Goal: Task Accomplishment & Management: Manage account settings

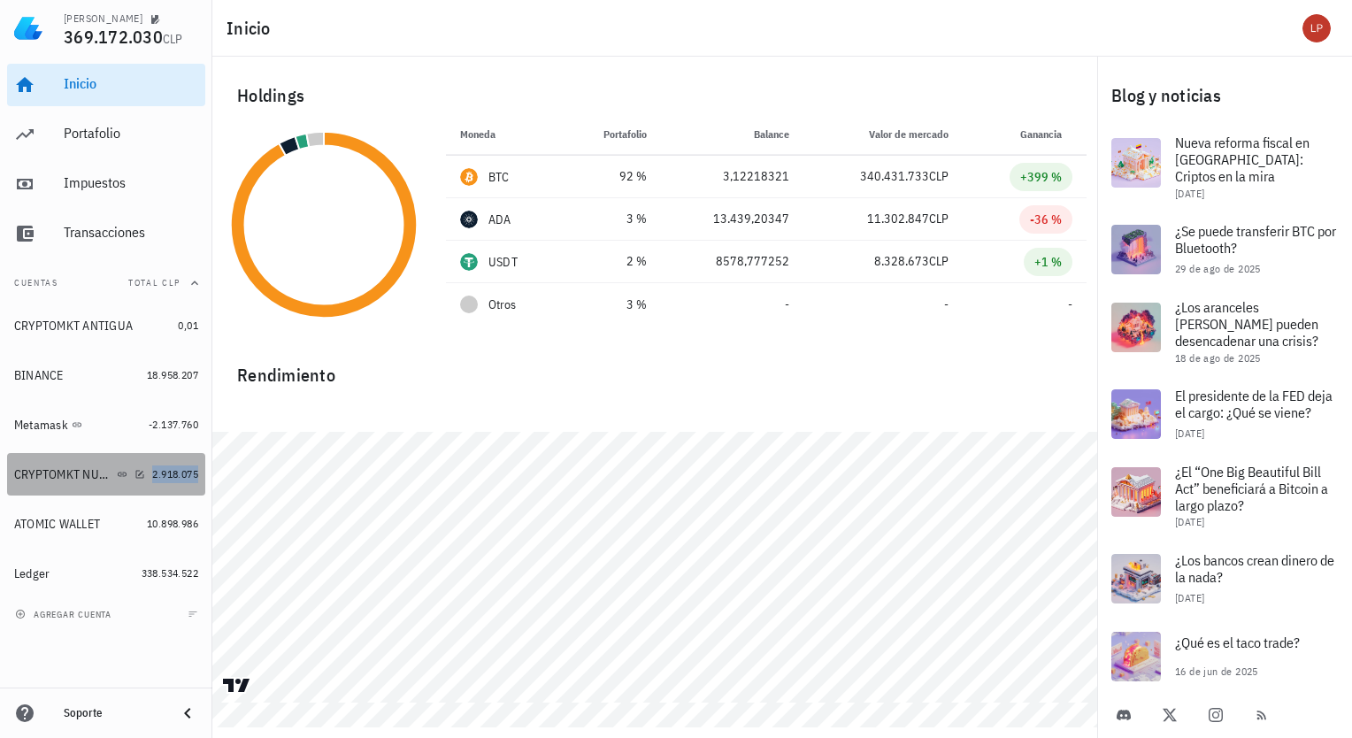
click at [158, 476] on span "2.918.075" at bounding box center [175, 473] width 46 height 13
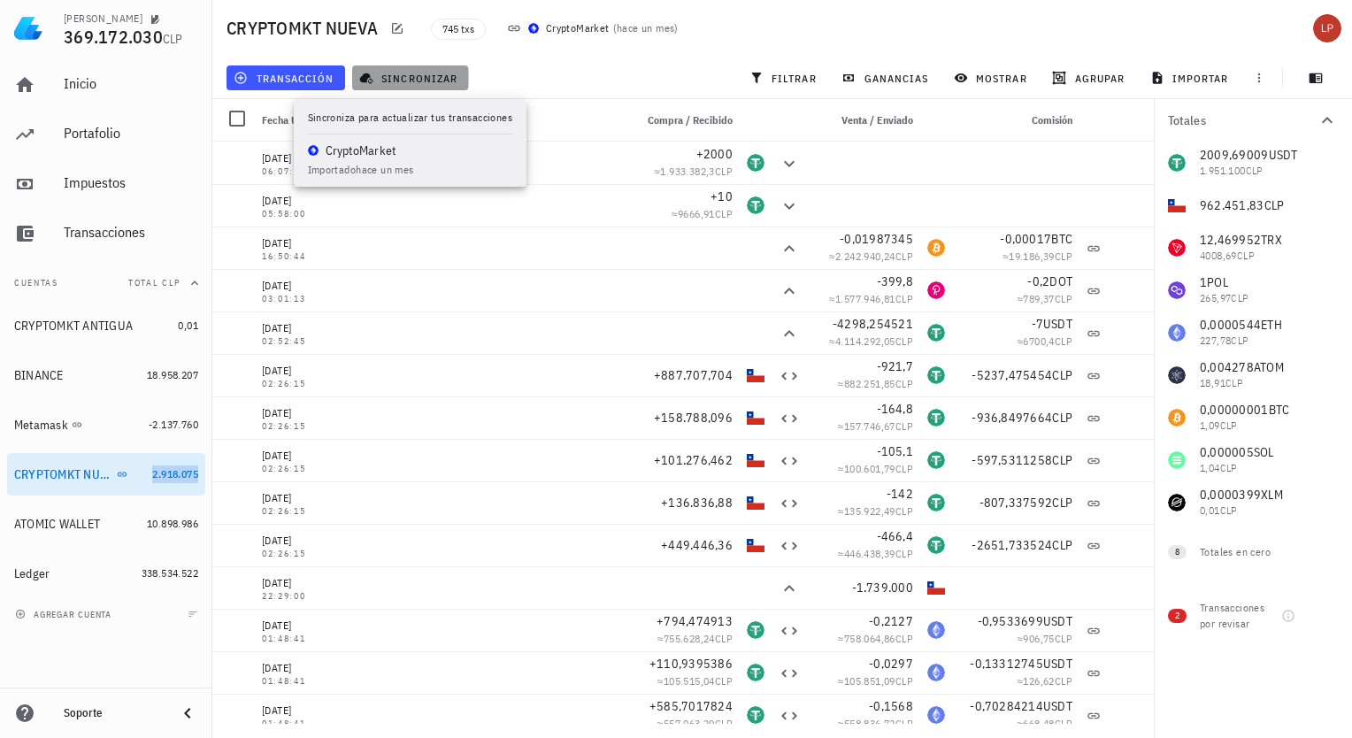
click at [429, 75] on span "sincronizar" at bounding box center [410, 78] width 95 height 14
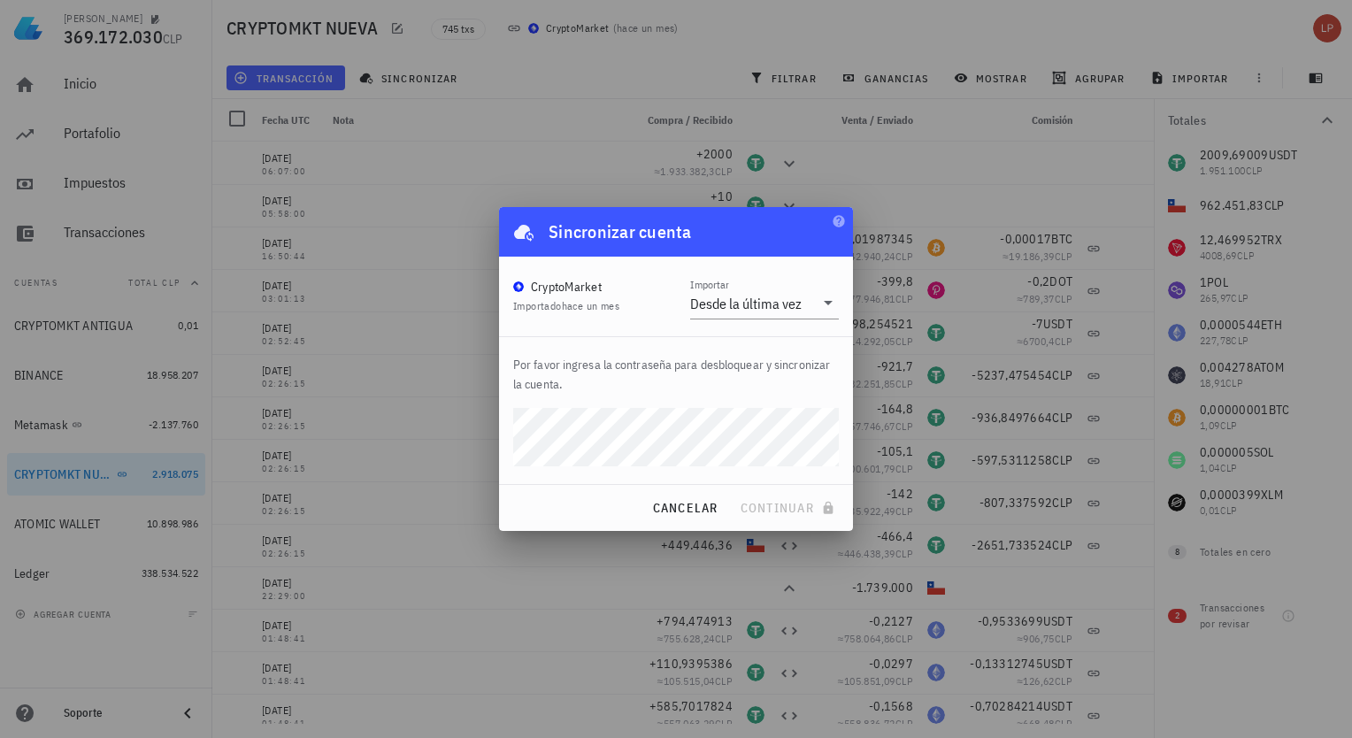
click at [421, 349] on div at bounding box center [676, 369] width 1352 height 738
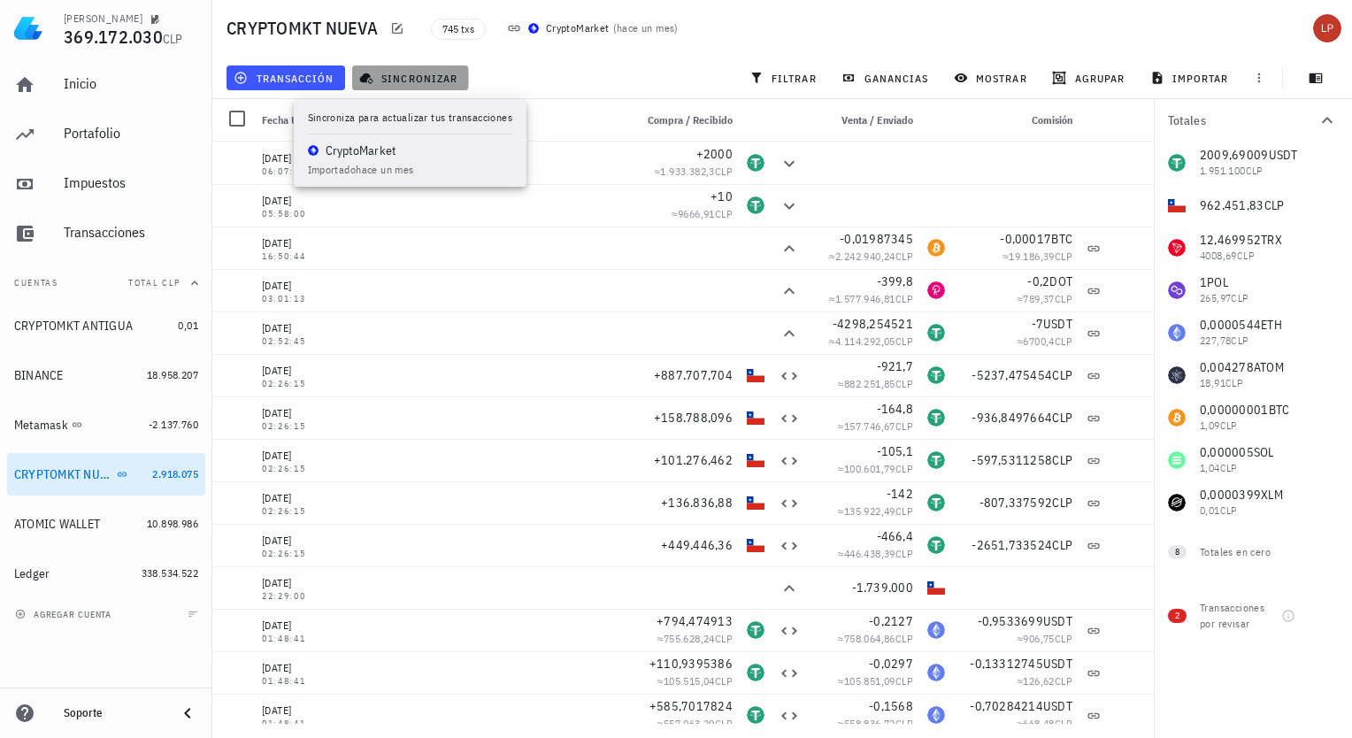
click at [435, 83] on span "sincronizar" at bounding box center [410, 78] width 95 height 14
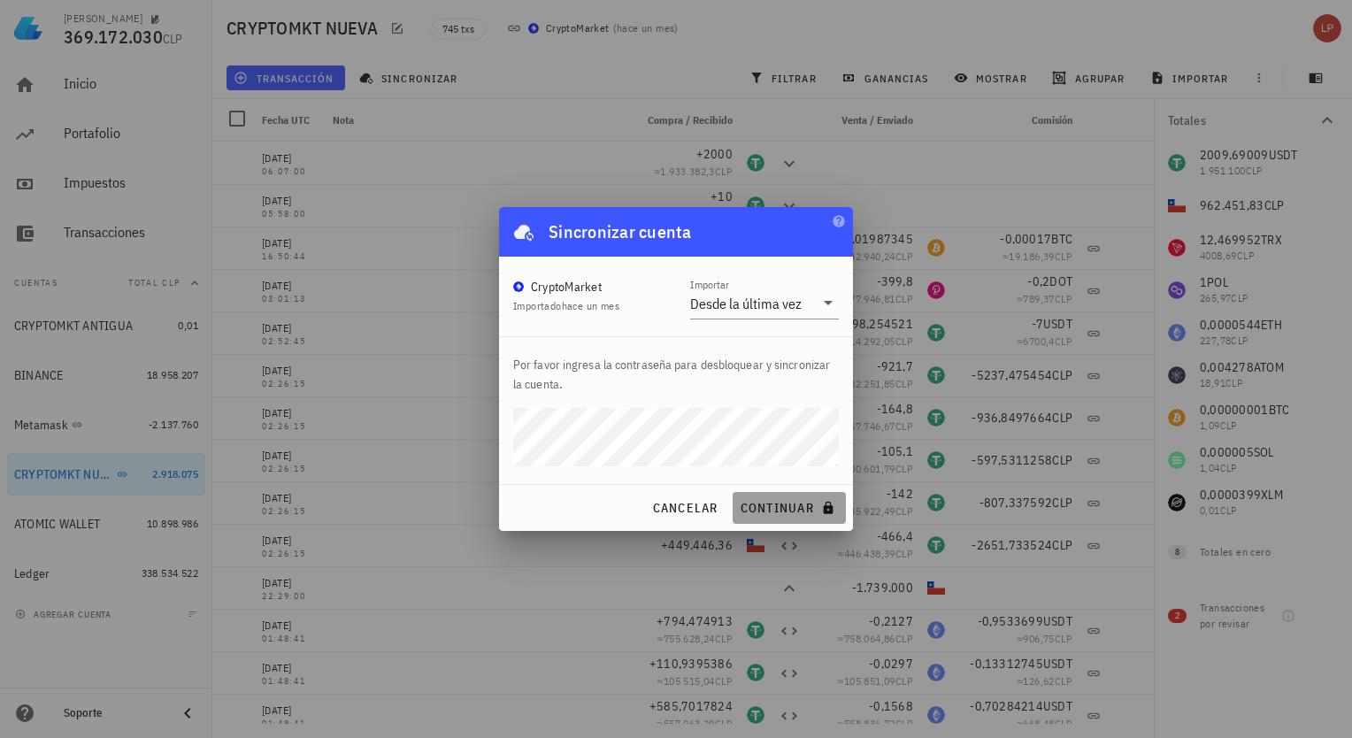
click at [804, 506] on span "continuar" at bounding box center [789, 508] width 99 height 16
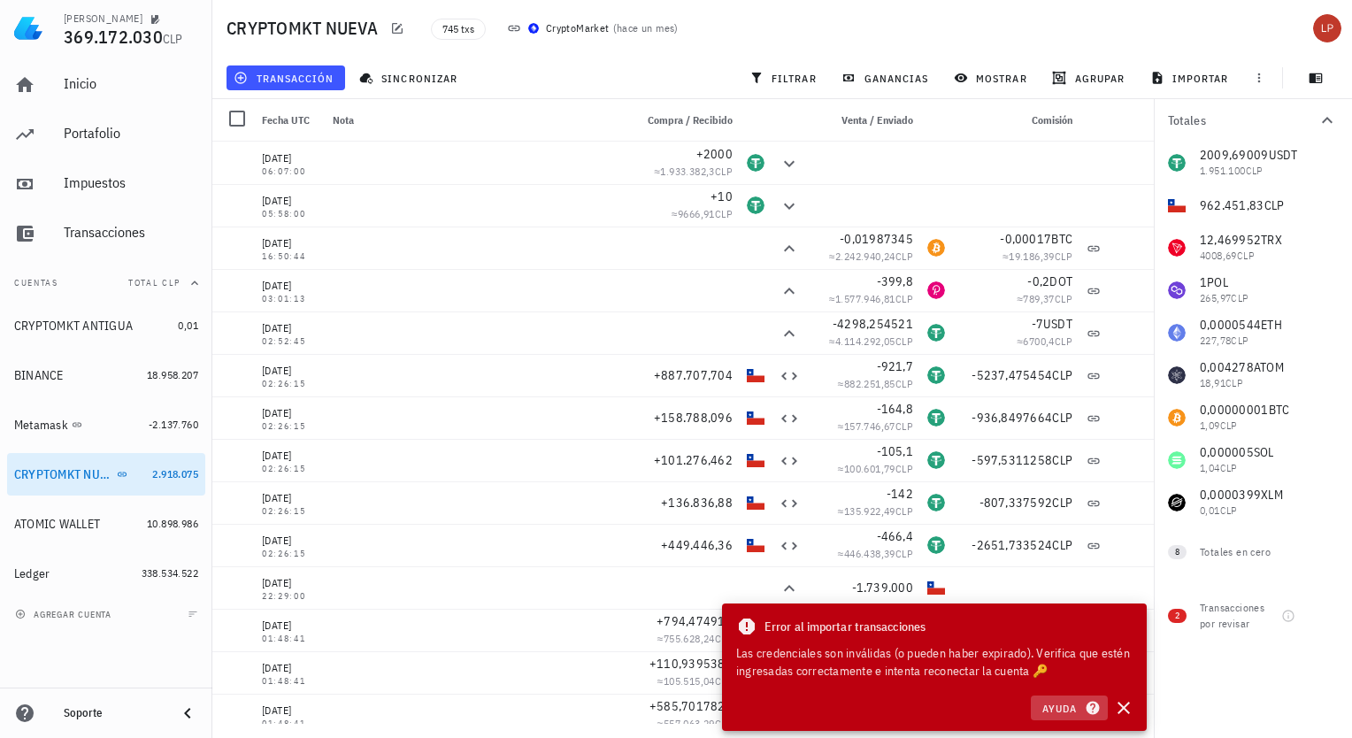
click at [1086, 702] on icon "button" at bounding box center [1093, 707] width 16 height 21
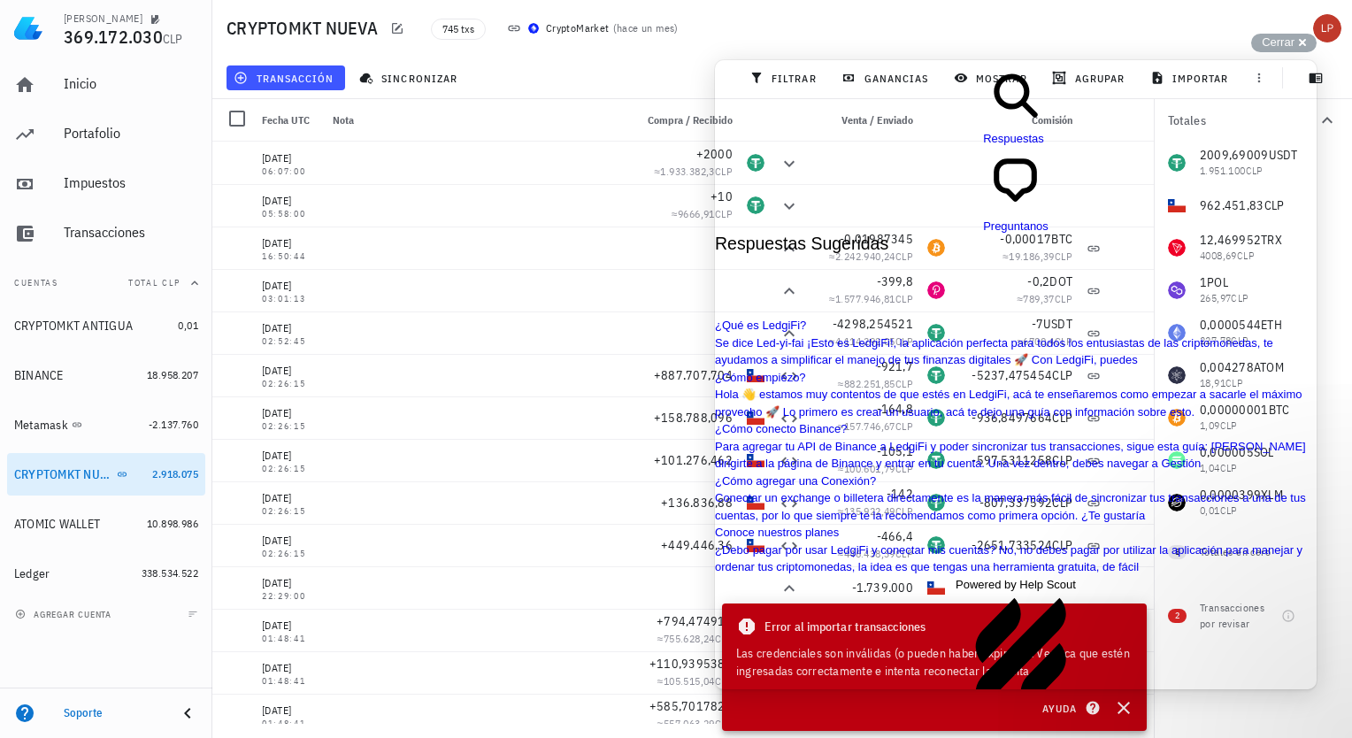
click at [1283, 40] on span "Cerrar" at bounding box center [1278, 41] width 33 height 13
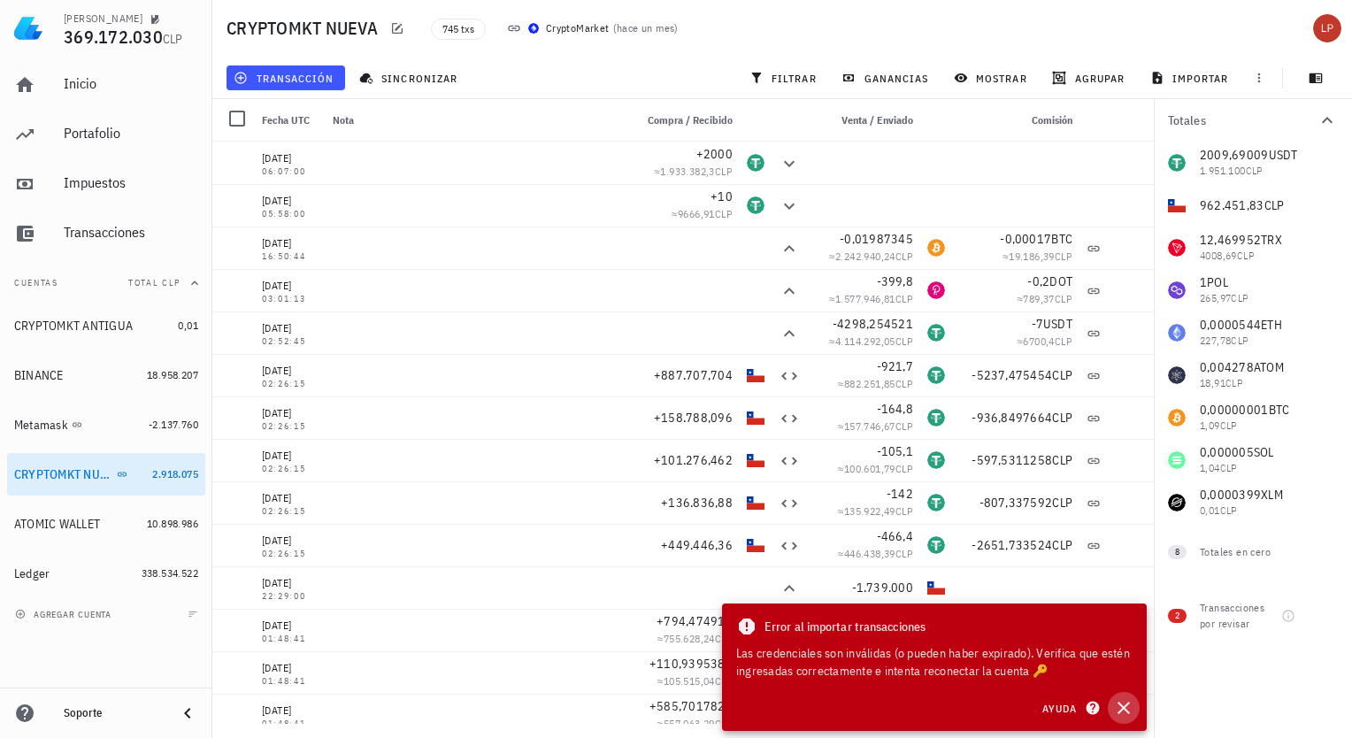
click at [1130, 708] on icon "button" at bounding box center [1123, 707] width 21 height 21
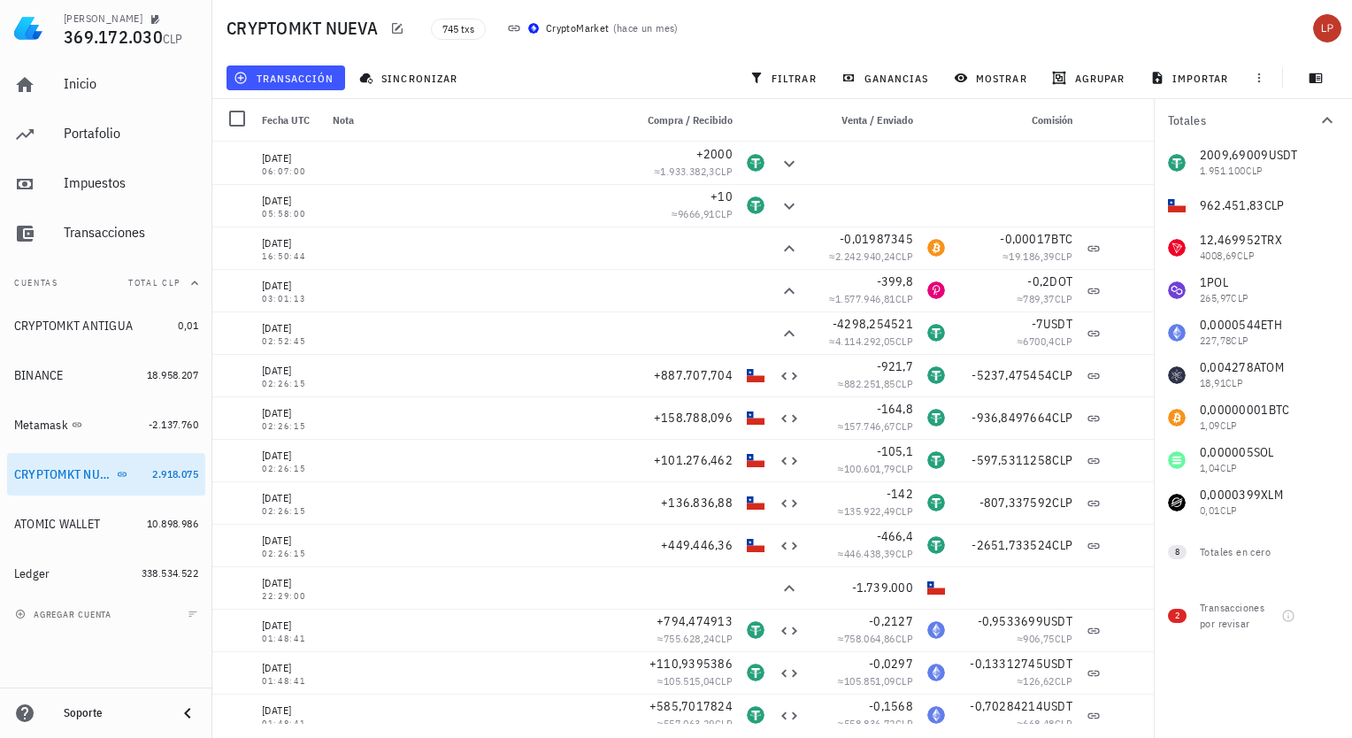
click at [1327, 116] on icon "button" at bounding box center [1326, 120] width 21 height 21
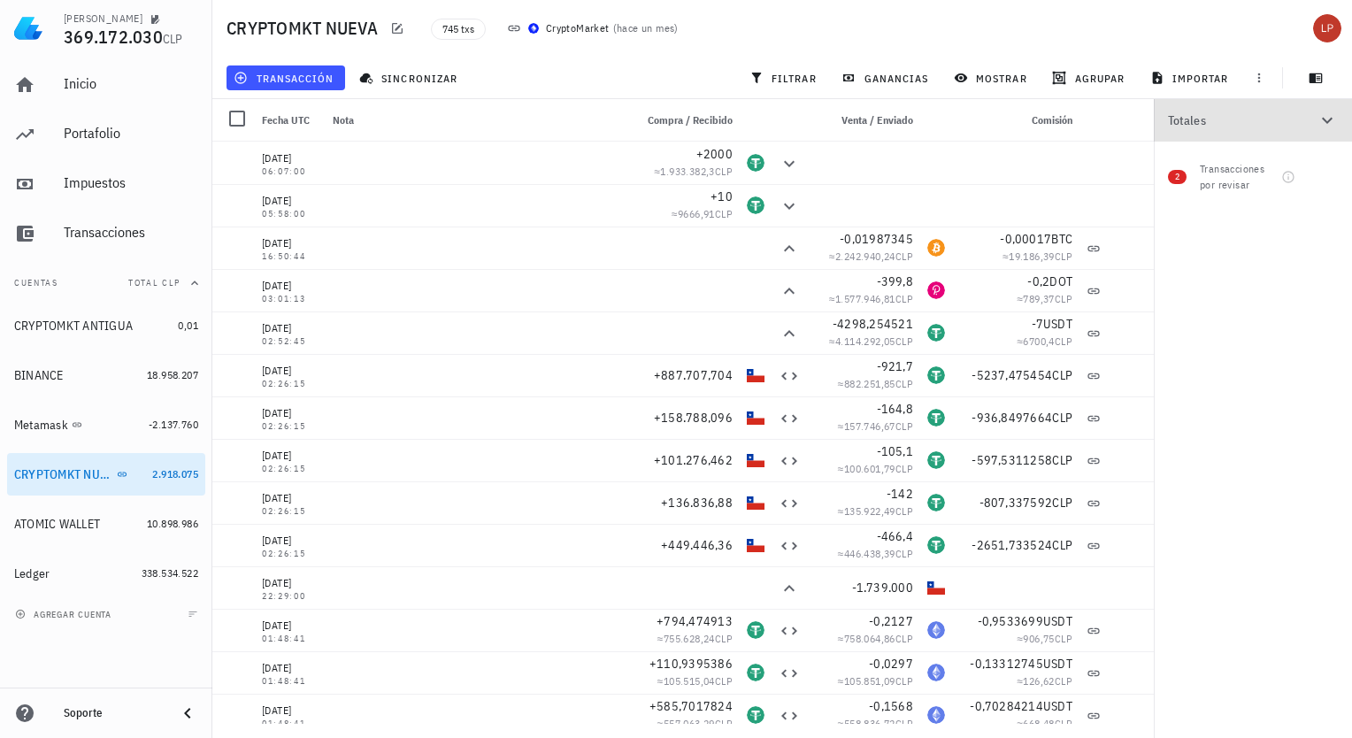
click at [1327, 116] on icon "button" at bounding box center [1326, 120] width 21 height 21
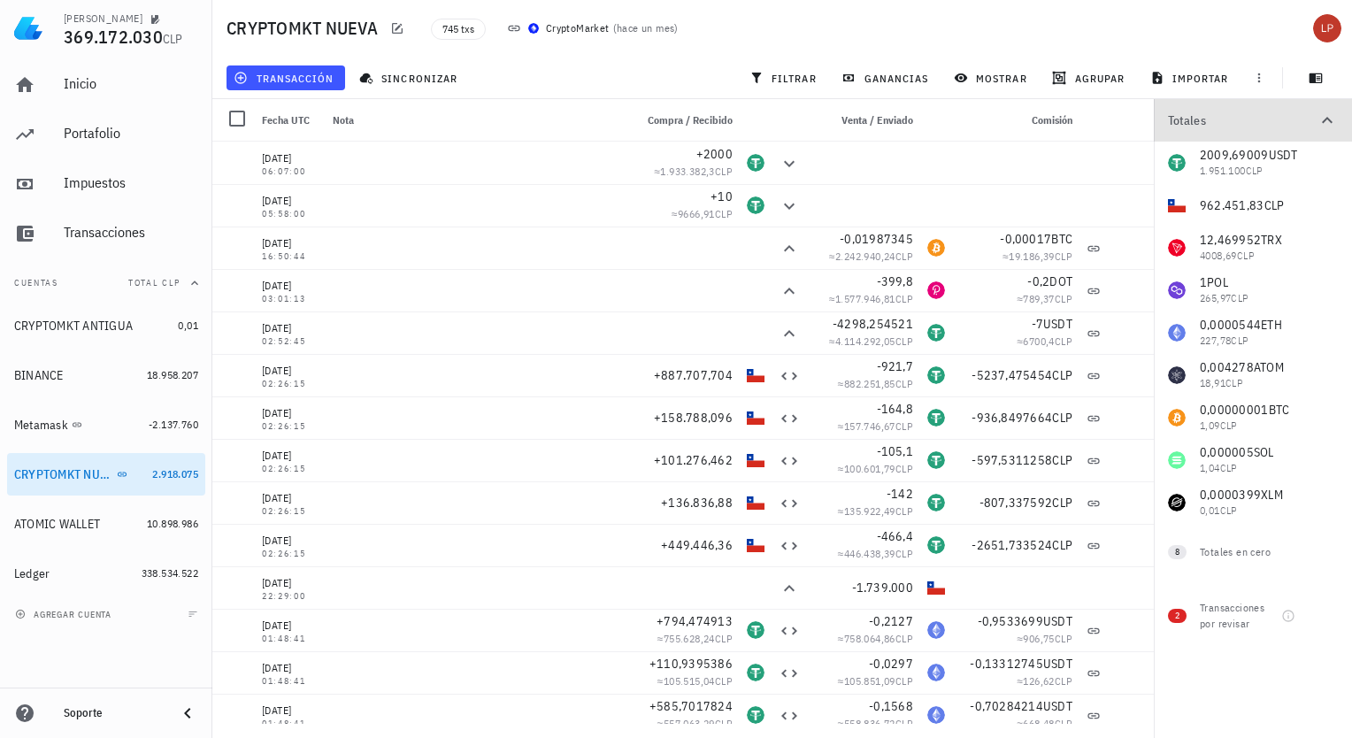
click at [1327, 116] on icon "button" at bounding box center [1326, 120] width 21 height 21
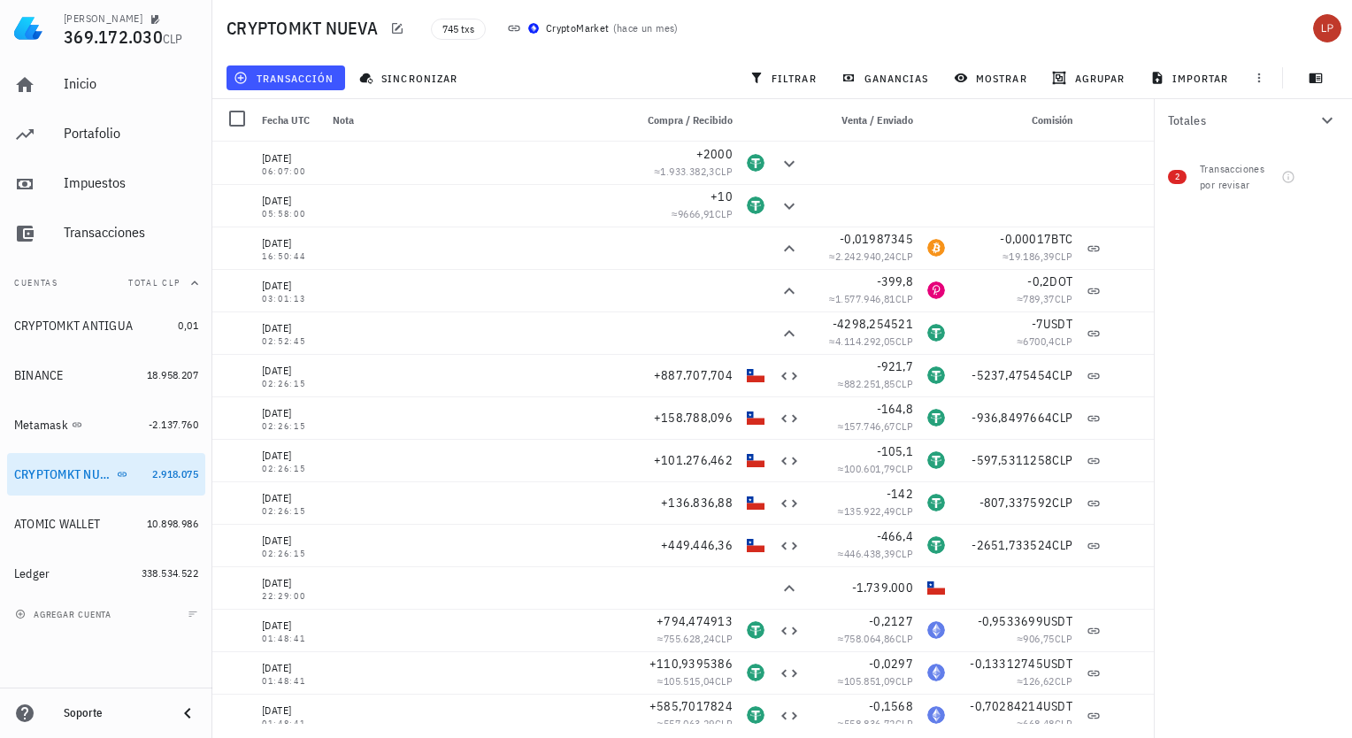
click at [1326, 123] on icon "button" at bounding box center [1326, 120] width 21 height 21
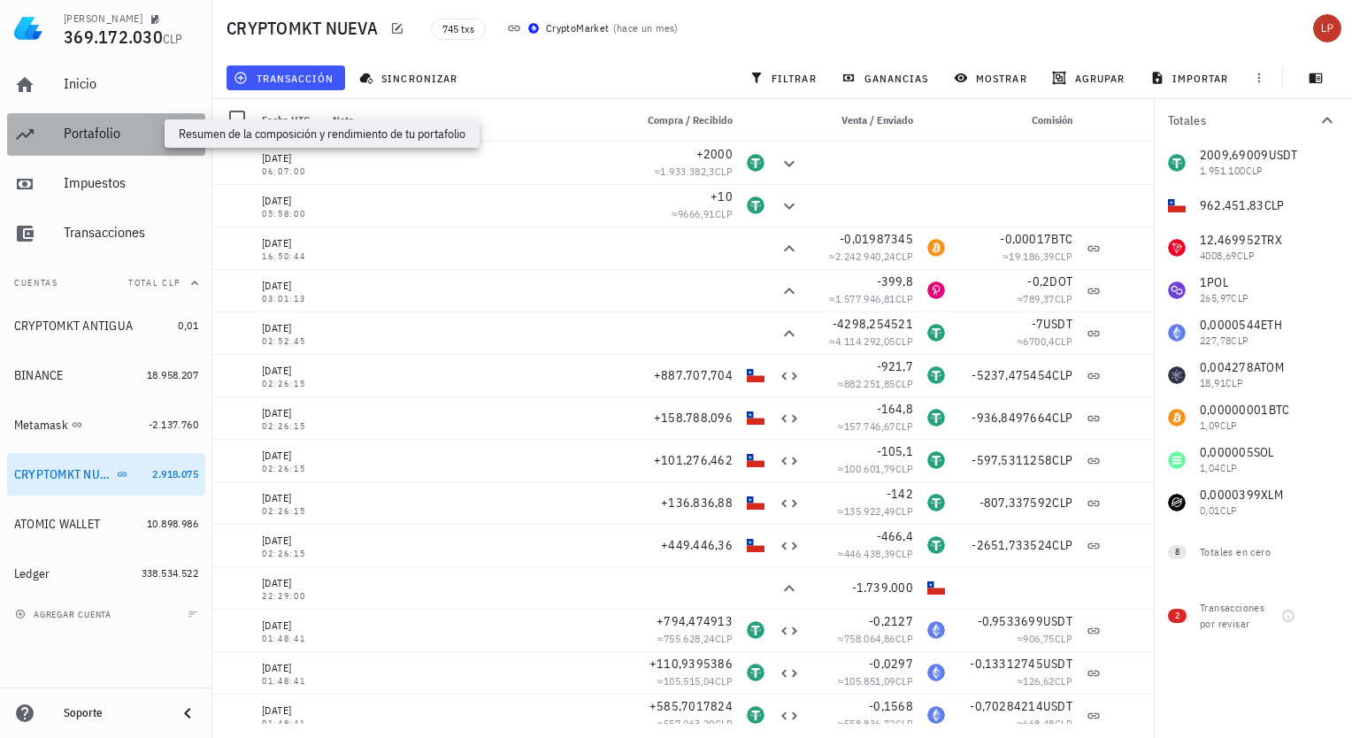
click at [119, 127] on div "Portafolio" at bounding box center [131, 133] width 134 height 17
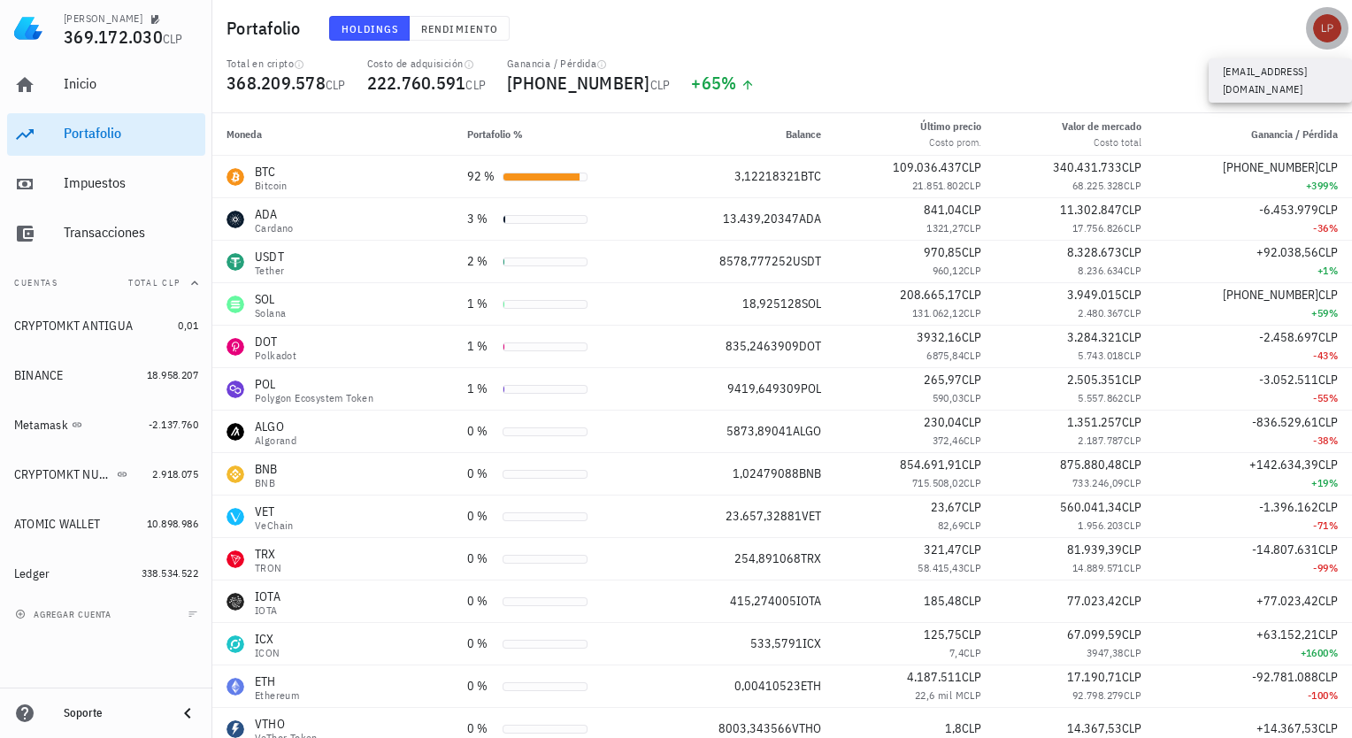
click at [1322, 34] on div "avatar" at bounding box center [1327, 28] width 28 height 28
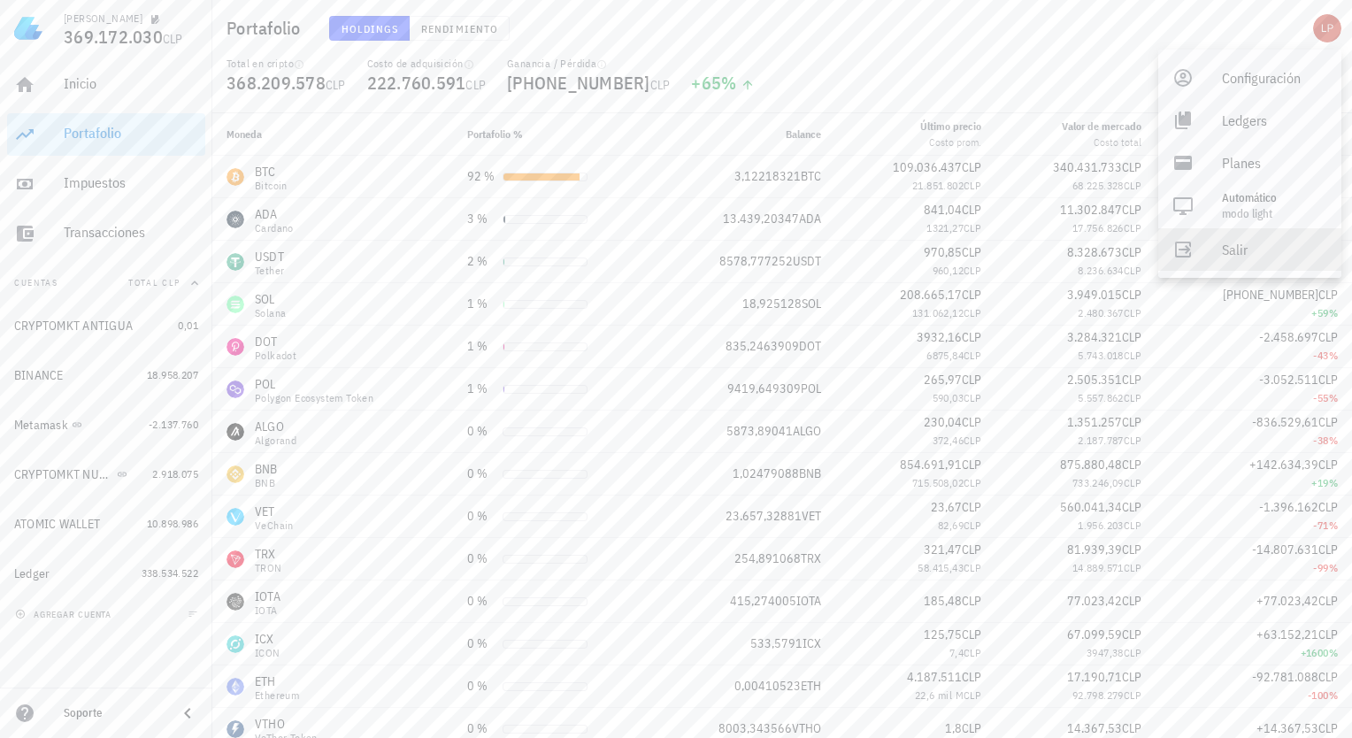
click at [1229, 249] on div "Salir" at bounding box center [1274, 249] width 105 height 35
